Goal: Find specific fact: Find specific fact

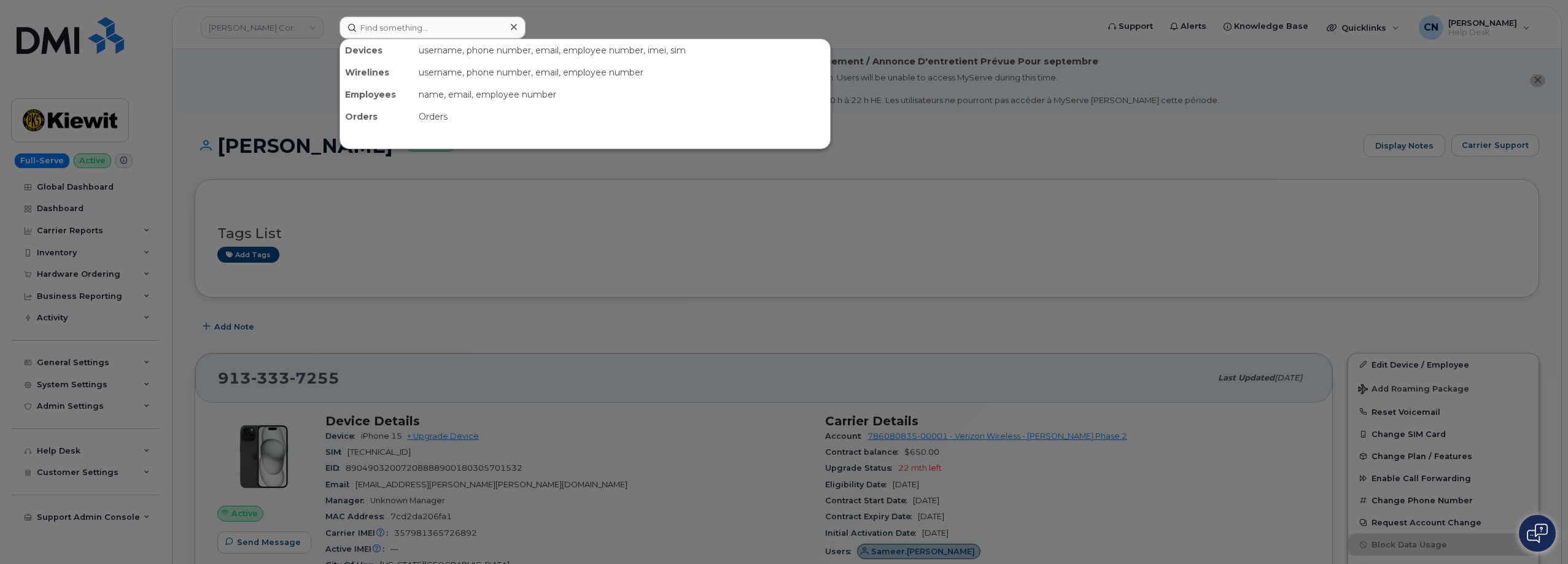
click at [394, 34] on input at bounding box center [433, 28] width 186 height 22
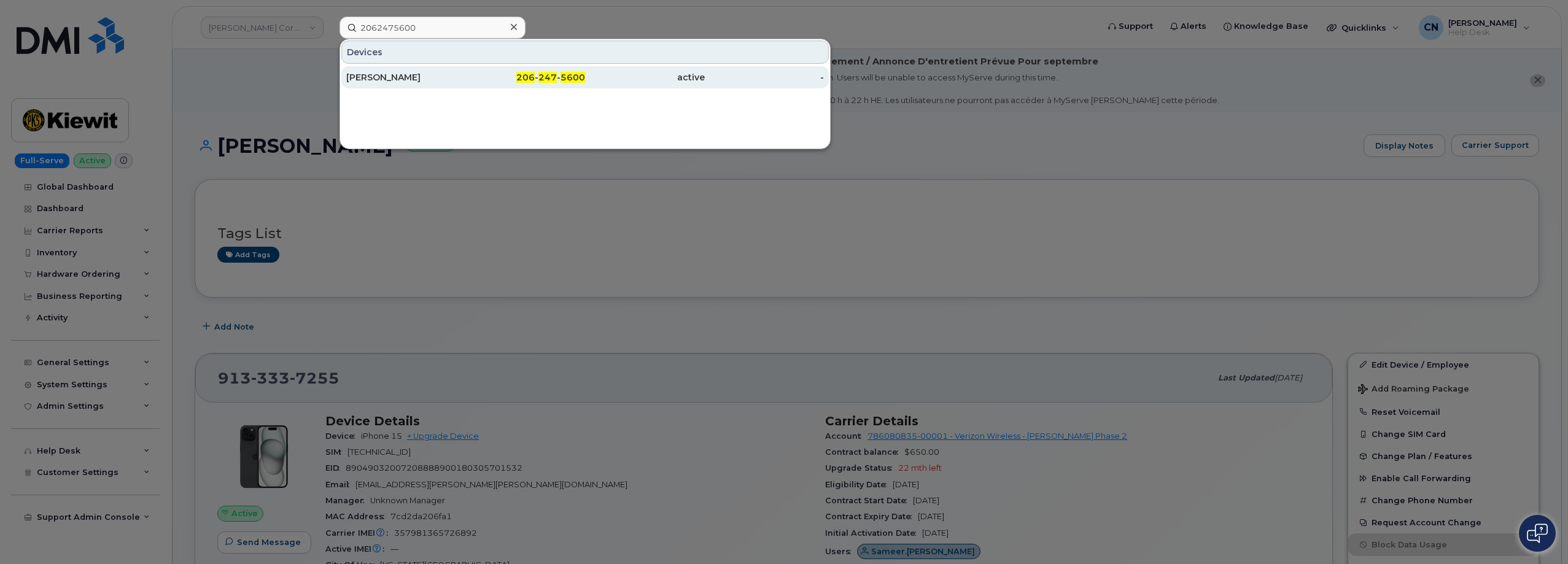
type input "2062475600"
click at [360, 87] on div "[PERSON_NAME]" at bounding box center [406, 77] width 120 height 22
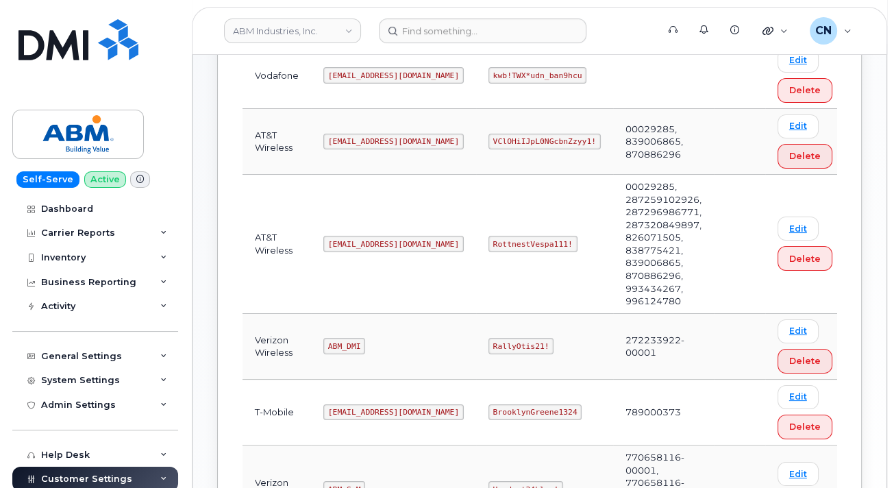
scroll to position [343, 0]
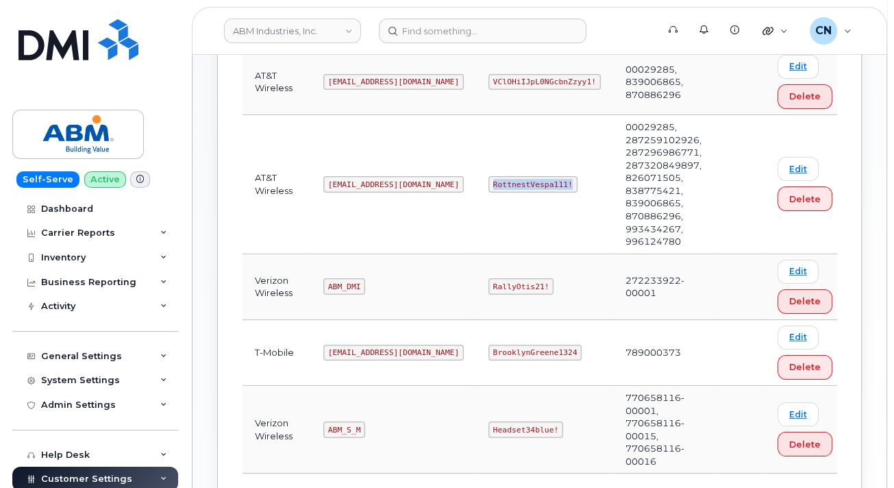
drag, startPoint x: 441, startPoint y: 160, endPoint x: 530, endPoint y: 164, distance: 89.2
click at [530, 164] on td "RottnestVespa111!" at bounding box center [544, 184] width 137 height 139
copy code "RottnestVespa111!"
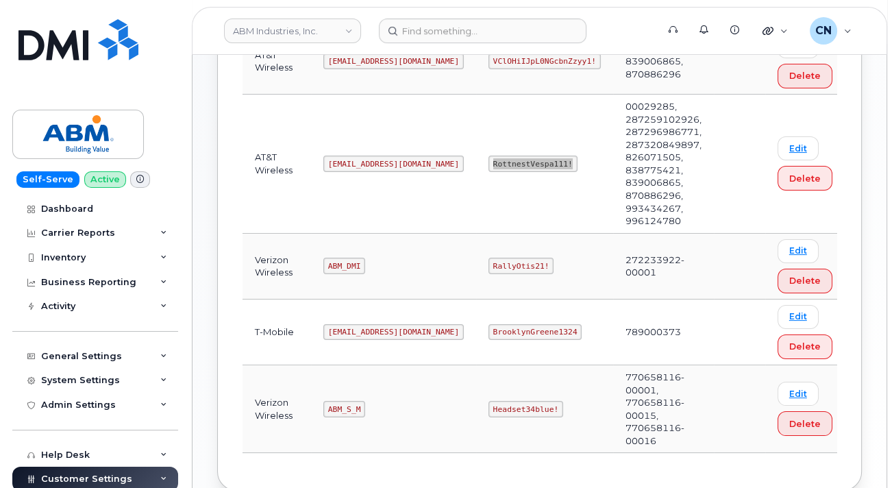
scroll to position [381, 0]
